Goal: Information Seeking & Learning: Get advice/opinions

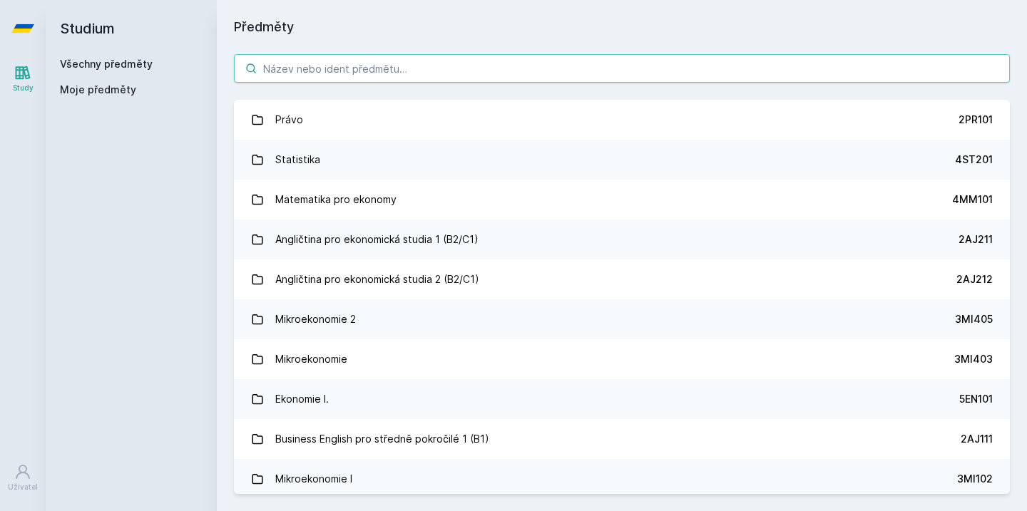
click at [798, 68] on input "search" at bounding box center [622, 68] width 776 height 29
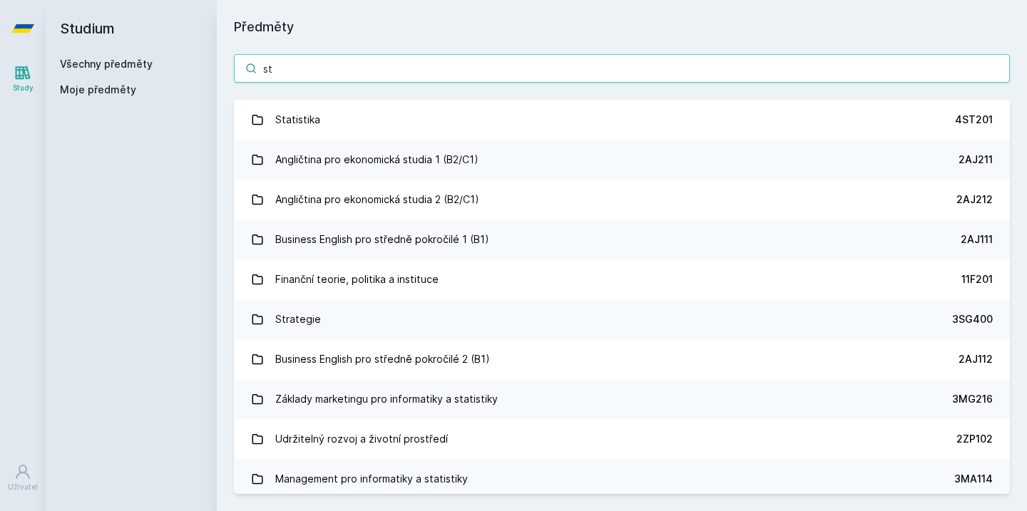
type input "s"
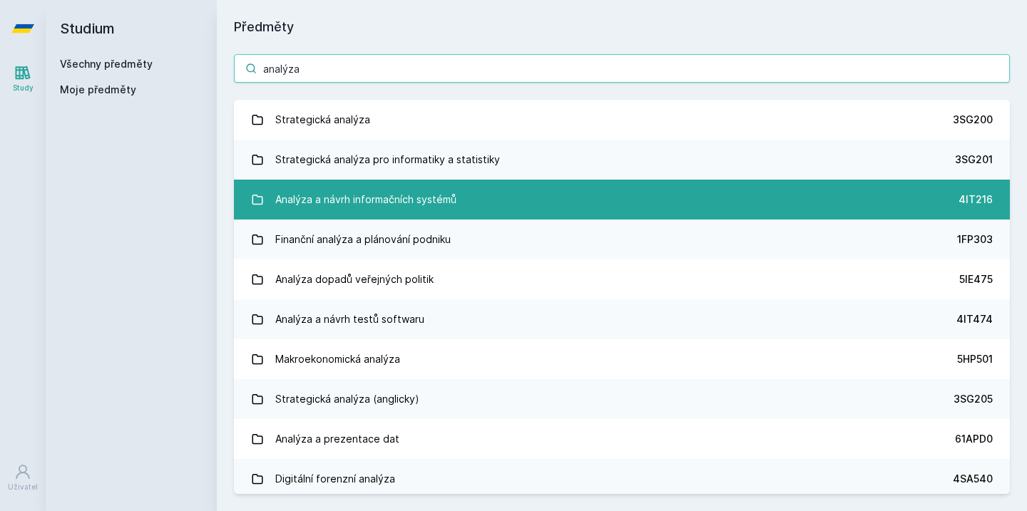
type input "analýza"
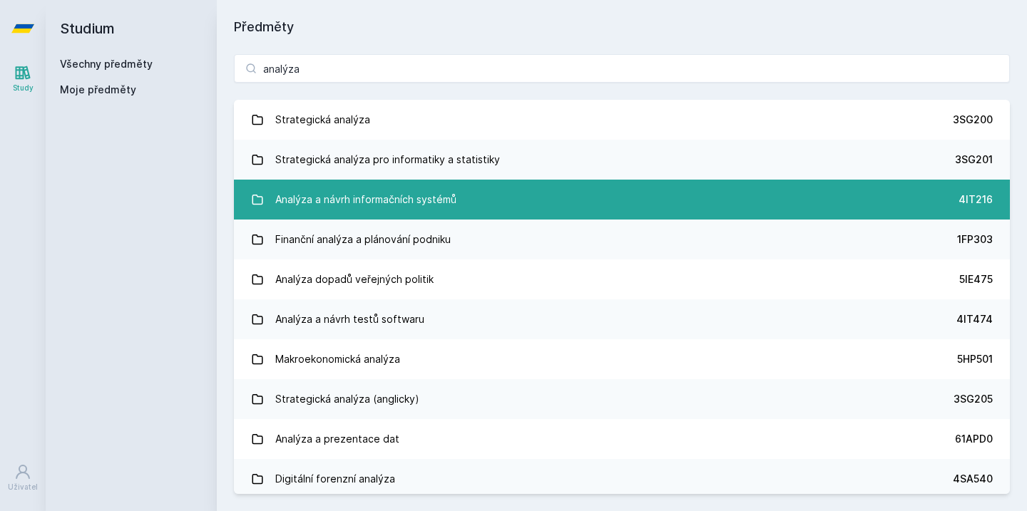
click at [703, 195] on link "Analýza a návrh informačních systémů 4IT216" at bounding box center [622, 200] width 776 height 40
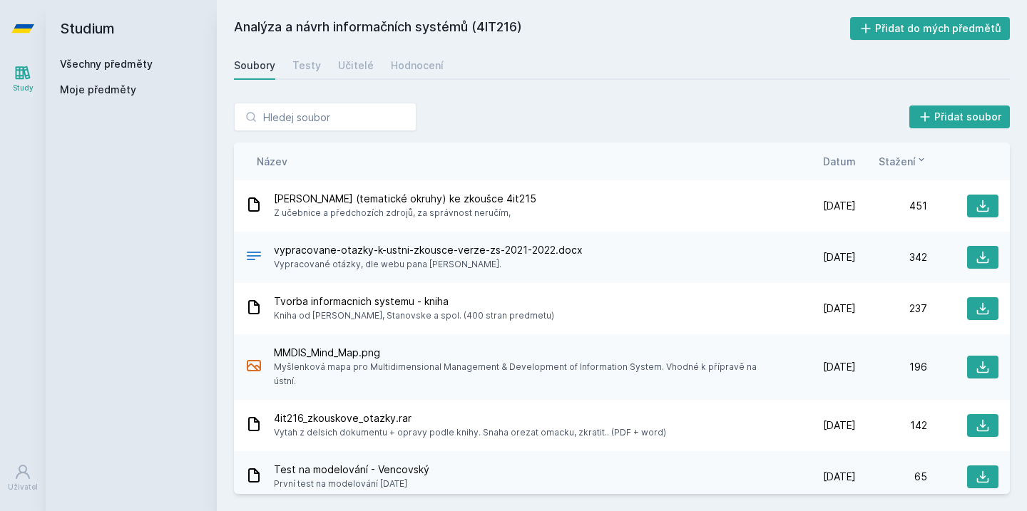
click at [441, 66] on div "Soubory Testy Učitelé Hodnocení" at bounding box center [622, 65] width 776 height 29
click at [426, 66] on div "Hodnocení" at bounding box center [417, 65] width 53 height 14
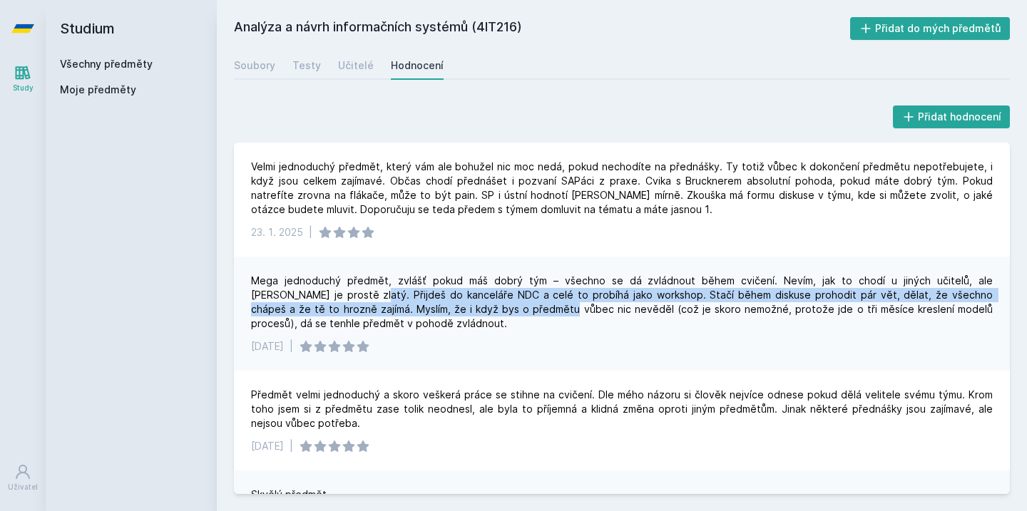
drag, startPoint x: 285, startPoint y: 289, endPoint x: 446, endPoint y: 310, distance: 161.7
click at [446, 311] on div "Mega jednoduchý předmět, zvlášť pokud máš dobrý tým – všechno se dá zvládnout b…" at bounding box center [621, 302] width 741 height 57
click at [446, 310] on div "Mega jednoduchý předmět, zvlášť pokud máš dobrý tým – všechno se dá zvládnout b…" at bounding box center [621, 302] width 741 height 57
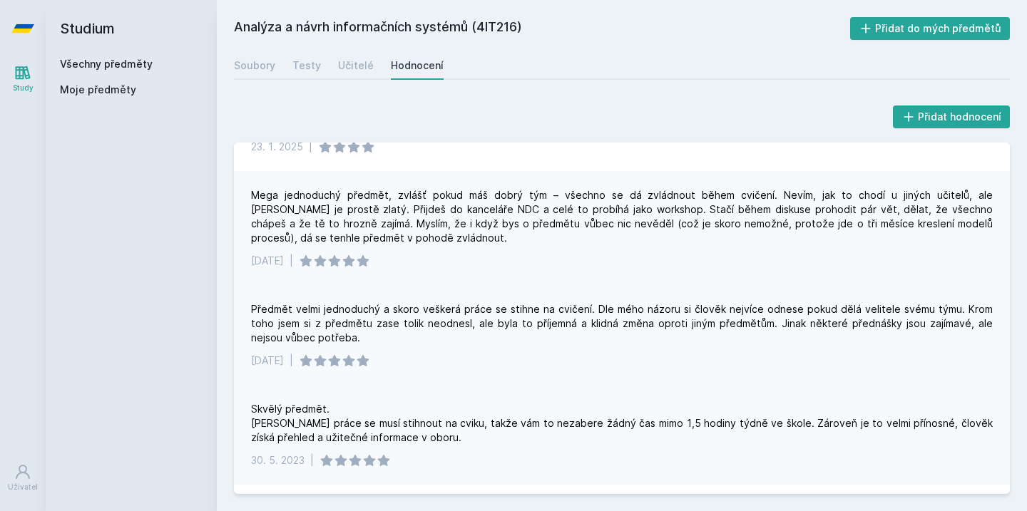
scroll to position [90, 0]
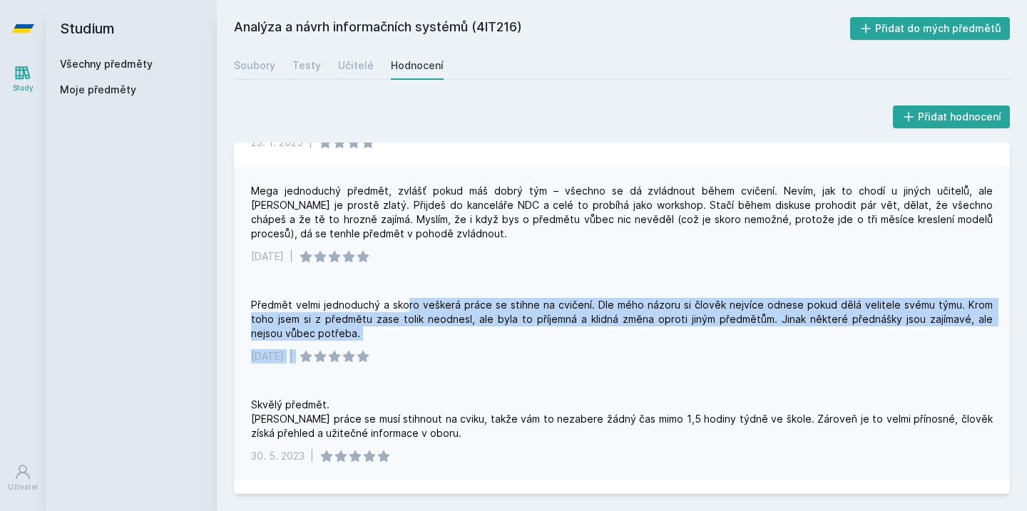
drag, startPoint x: 405, startPoint y: 303, endPoint x: 441, endPoint y: 351, distance: 59.6
click at [441, 351] on div "Předmět velmi jednoduchý a skoro veškerá práce se stihne na cvičení. Dle mého n…" at bounding box center [622, 331] width 776 height 100
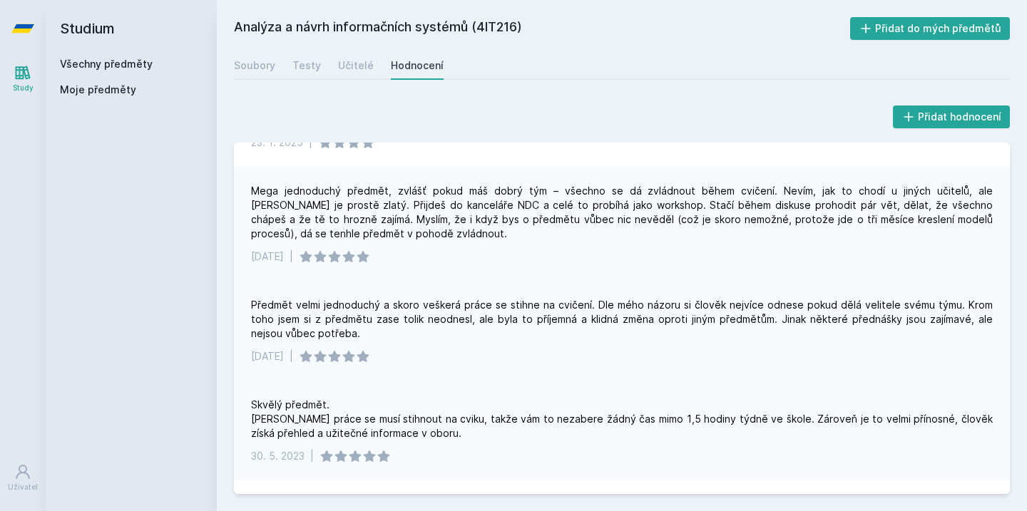
click at [441, 350] on div "[DATE] |" at bounding box center [621, 356] width 741 height 14
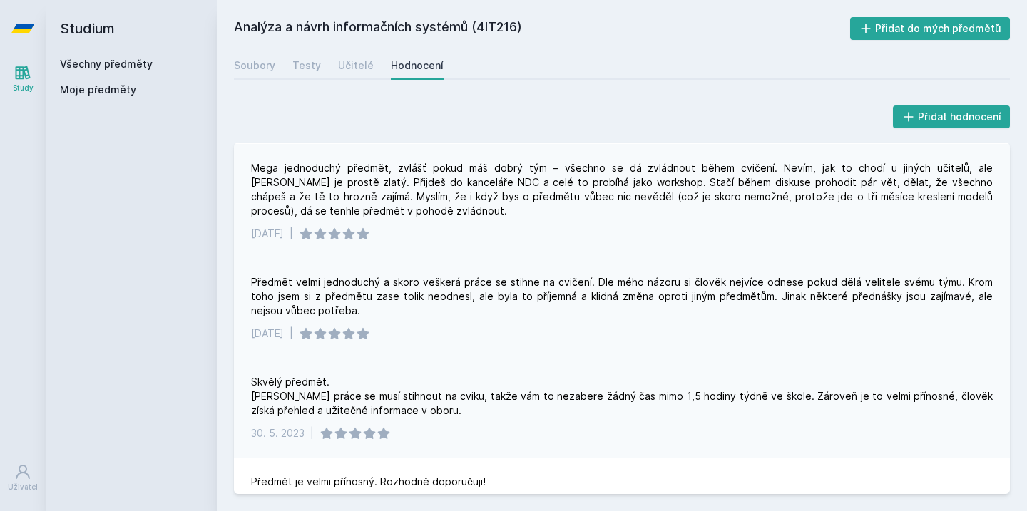
scroll to position [115, 0]
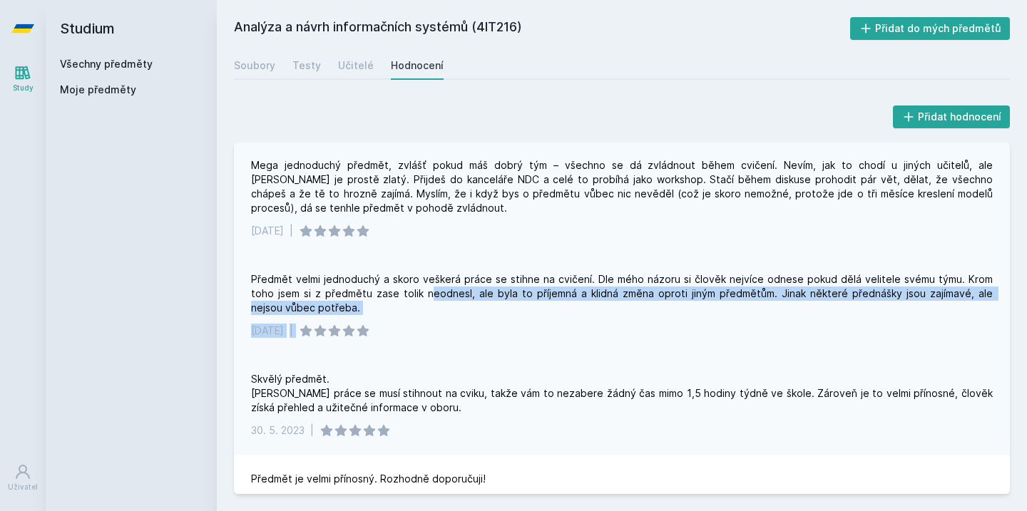
drag, startPoint x: 396, startPoint y: 288, endPoint x: 515, endPoint y: 326, distance: 124.9
click at [515, 325] on div "Předmět velmi jednoduchý a skoro veškerá práce se stihne na cvičení. Dle mého n…" at bounding box center [622, 305] width 776 height 100
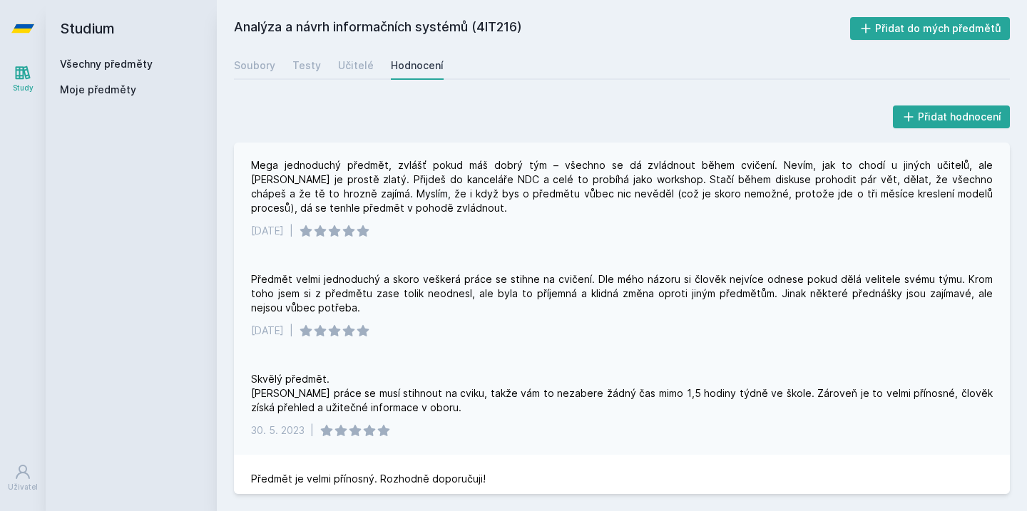
click at [515, 326] on div "[DATE] |" at bounding box center [621, 331] width 741 height 14
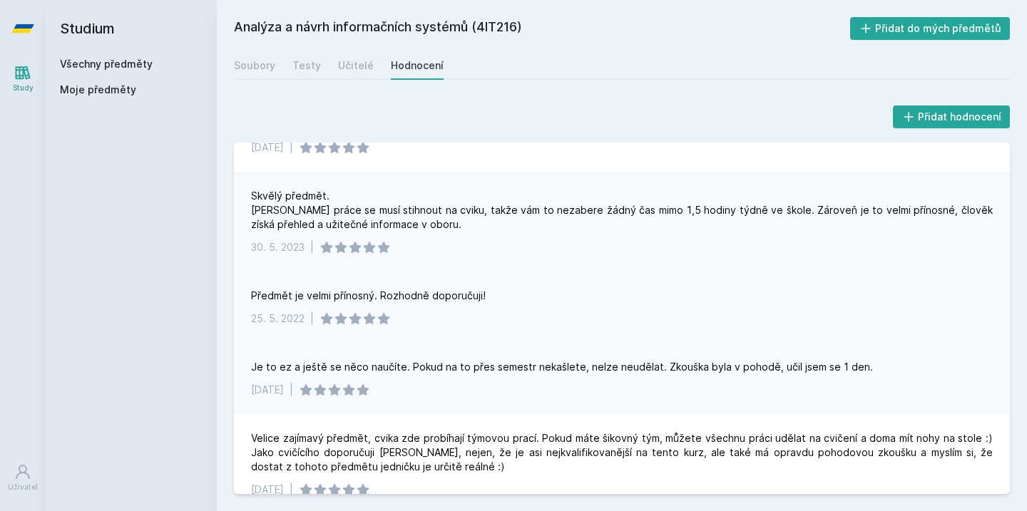
scroll to position [302, 0]
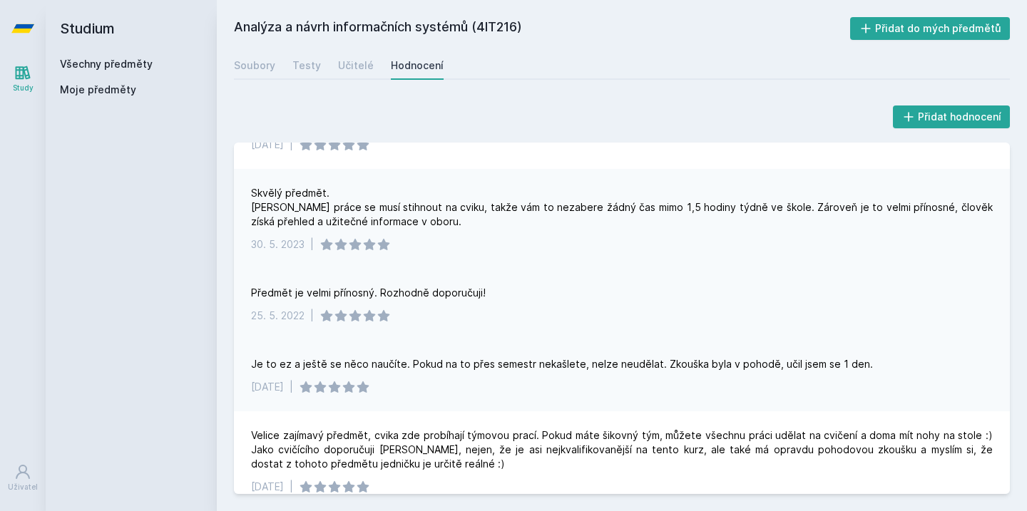
drag, startPoint x: 496, startPoint y: 297, endPoint x: 503, endPoint y: 279, distance: 19.6
click at [502, 280] on div "Předmět je velmi přínosný. Rozhodně doporučuji! [DATE] |" at bounding box center [622, 304] width 776 height 71
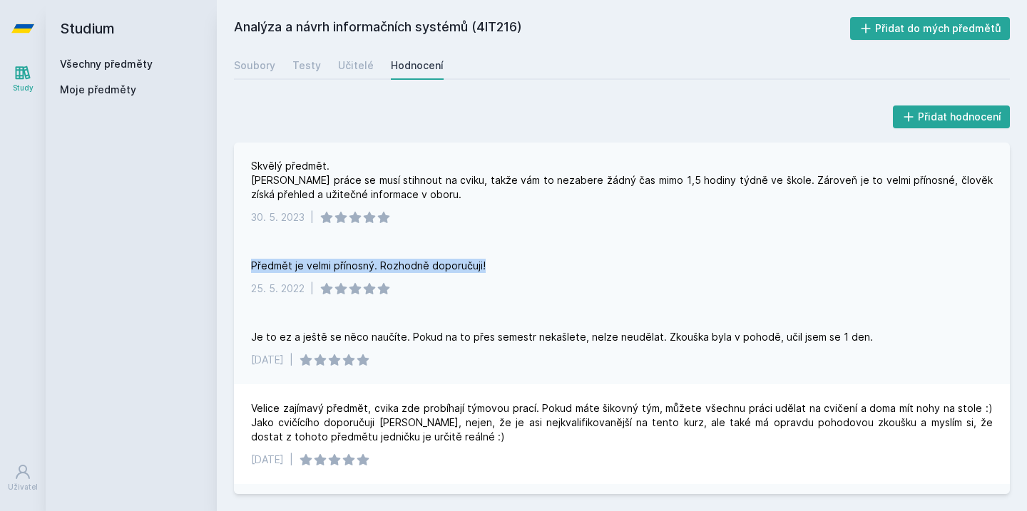
scroll to position [331, 0]
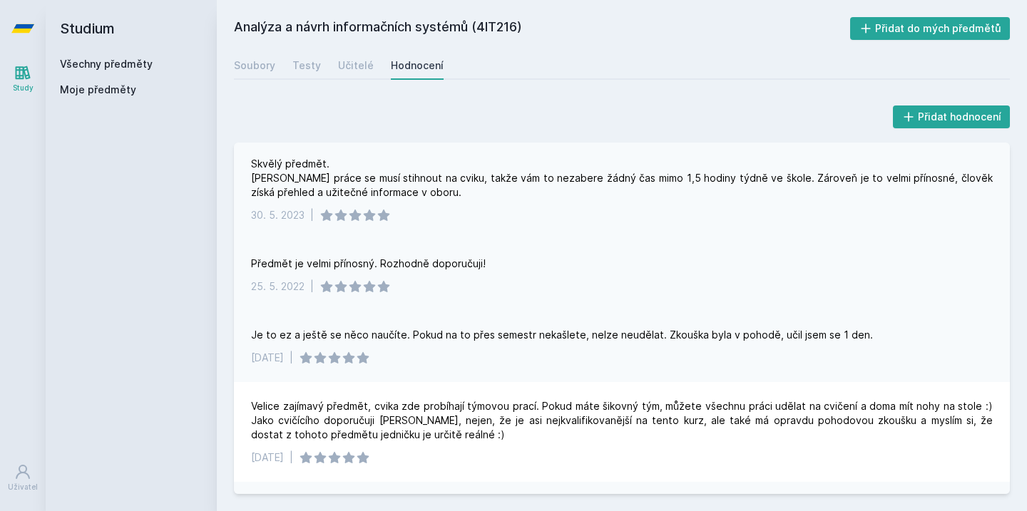
click at [503, 279] on div "Předmět je velmi přínosný. Rozhodně doporučuji! [DATE] |" at bounding box center [622, 275] width 776 height 71
